Goal: Find specific page/section: Find specific page/section

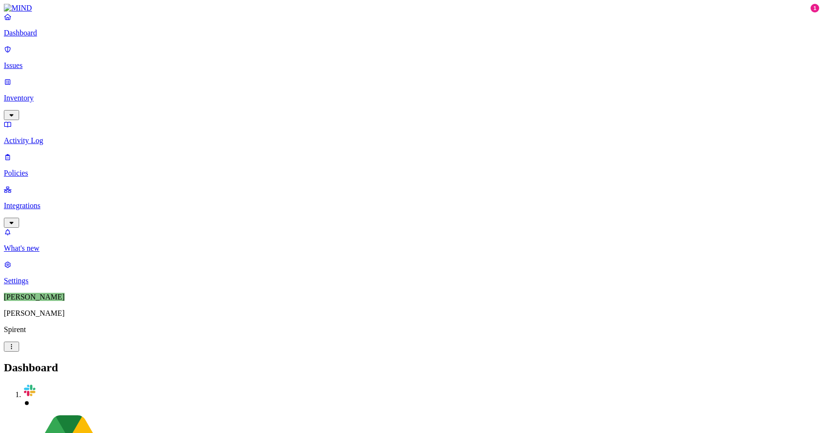
click at [66, 94] on p "Inventory" at bounding box center [411, 98] width 815 height 9
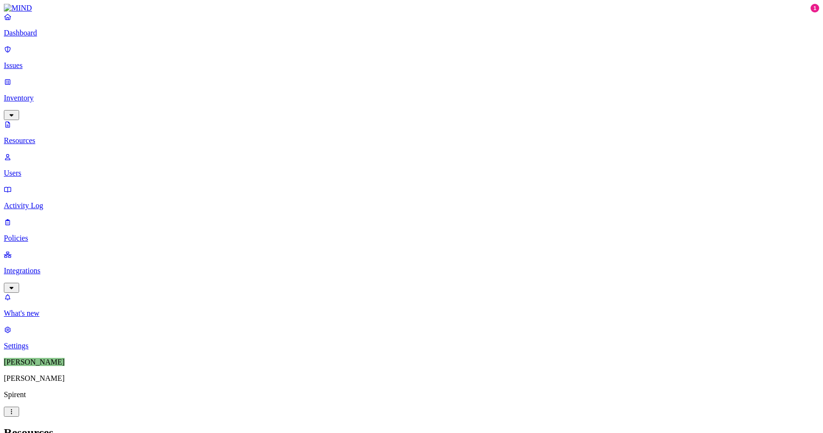
click at [58, 267] on p "Integrations" at bounding box center [411, 271] width 815 height 9
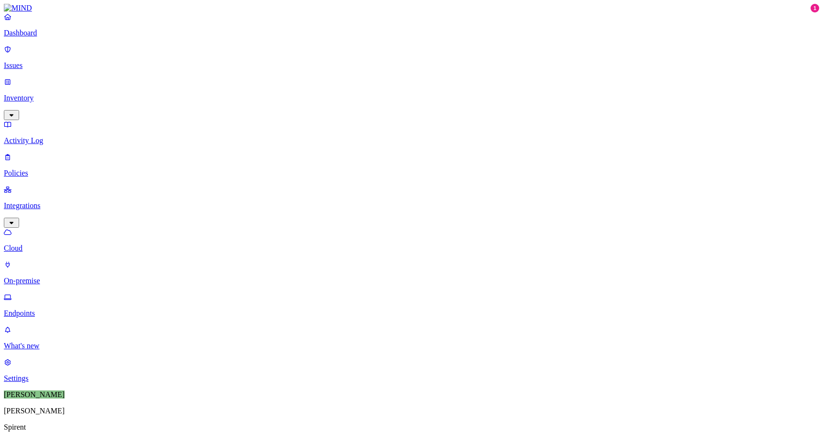
click at [56, 309] on p "Endpoints" at bounding box center [411, 313] width 815 height 9
type input "c02g67"
